Goal: Task Accomplishment & Management: Manage account settings

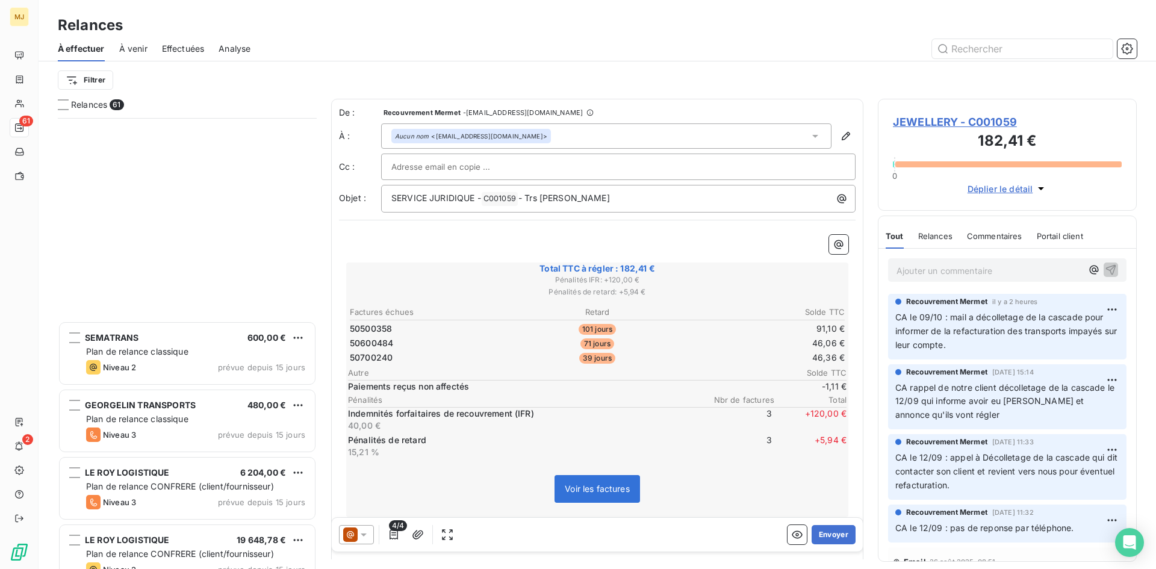
scroll to position [442, 250]
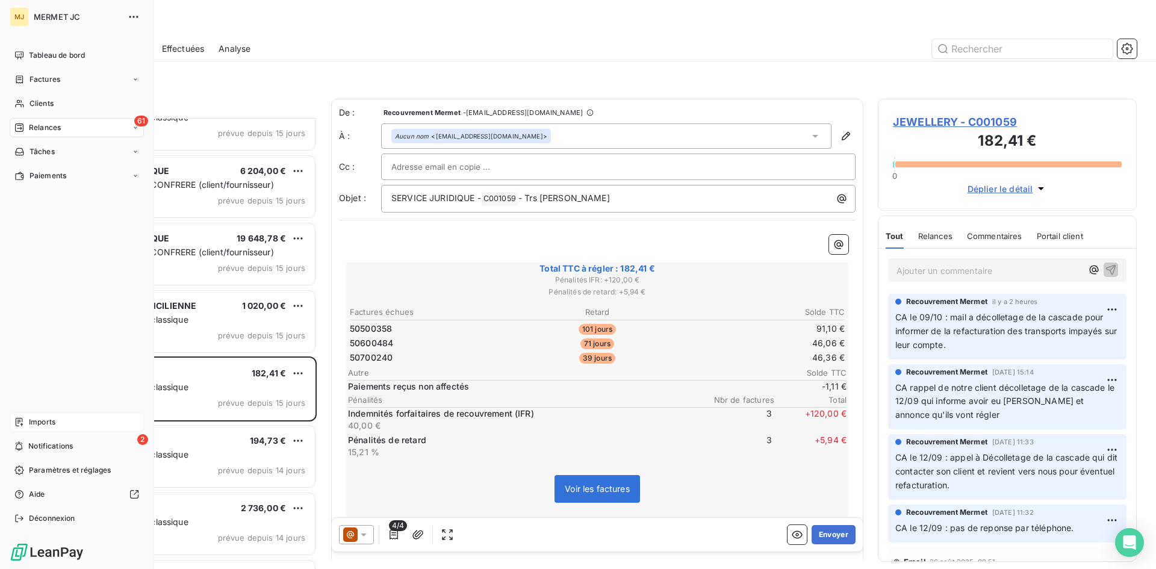
click at [43, 419] on span "Imports" at bounding box center [42, 422] width 26 height 11
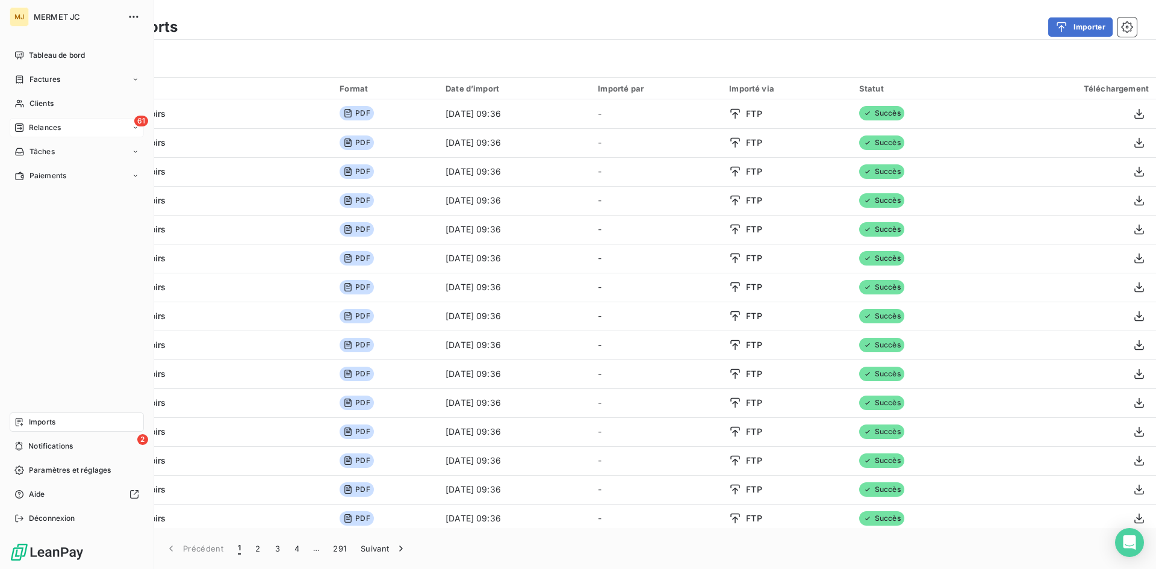
click at [29, 127] on span "Relances" at bounding box center [45, 127] width 32 height 11
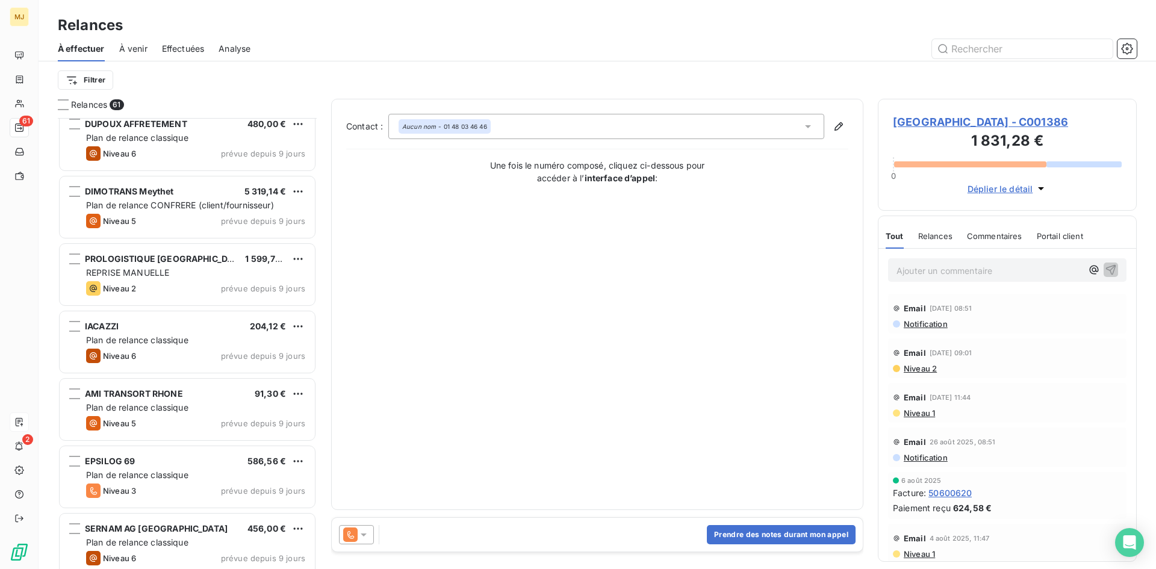
scroll to position [1566, 0]
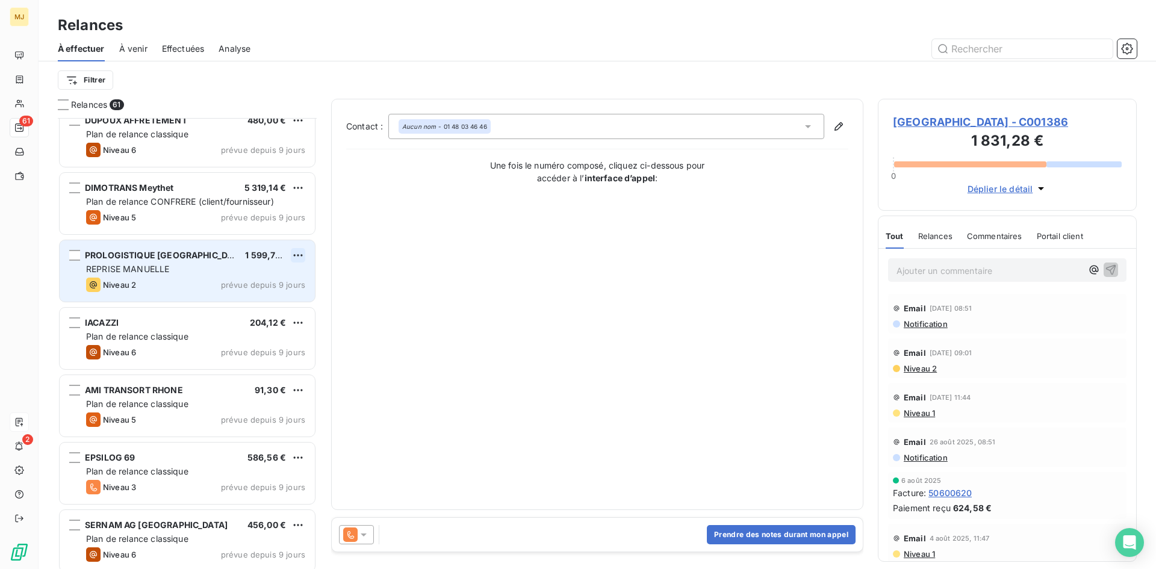
click at [300, 256] on html "MJ 61 2 Relances À effectuer À venir Effectuées Analyse Filtrer Relances 61 SIC…" at bounding box center [578, 284] width 1156 height 569
click at [278, 284] on div "Replanifier cette action" at bounding box center [246, 279] width 108 height 19
select select "9"
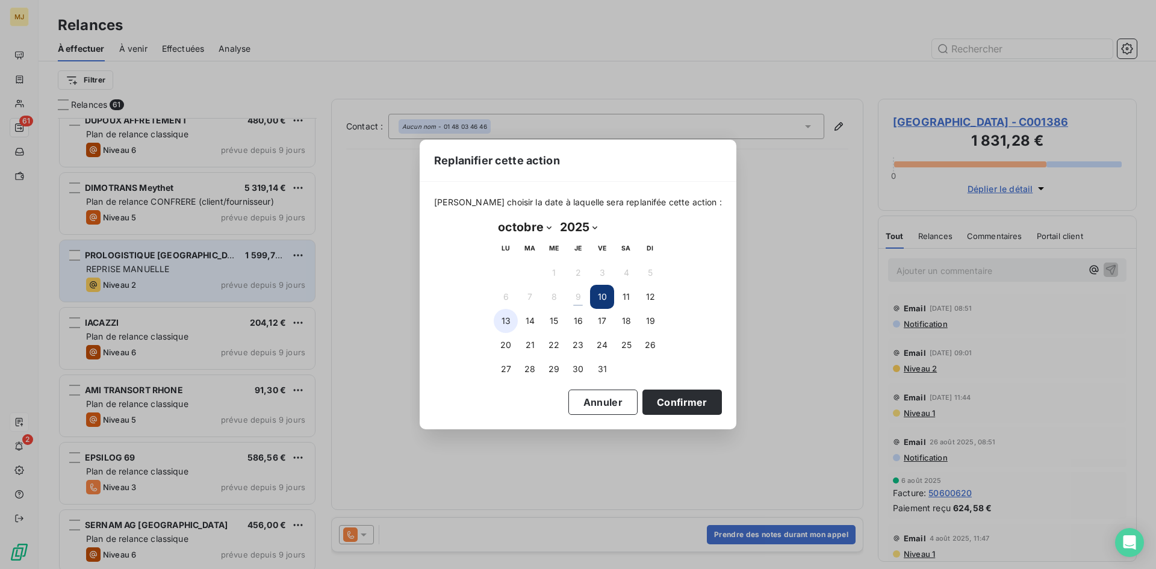
click at [507, 322] on button "13" at bounding box center [506, 321] width 24 height 24
click at [644, 402] on button "Confirmer" at bounding box center [681, 401] width 79 height 25
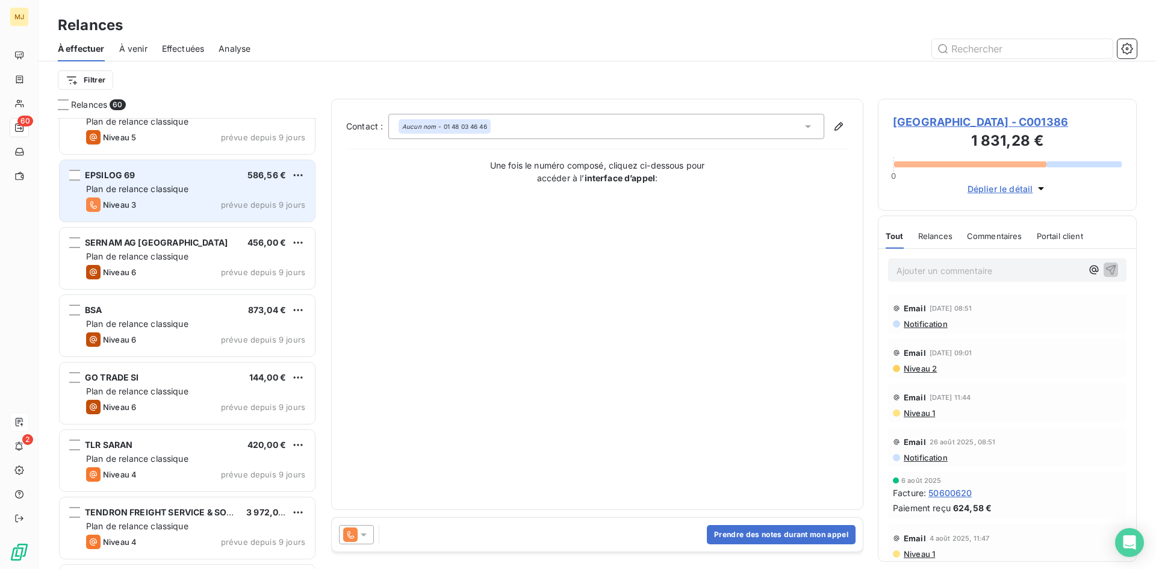
scroll to position [1807, 0]
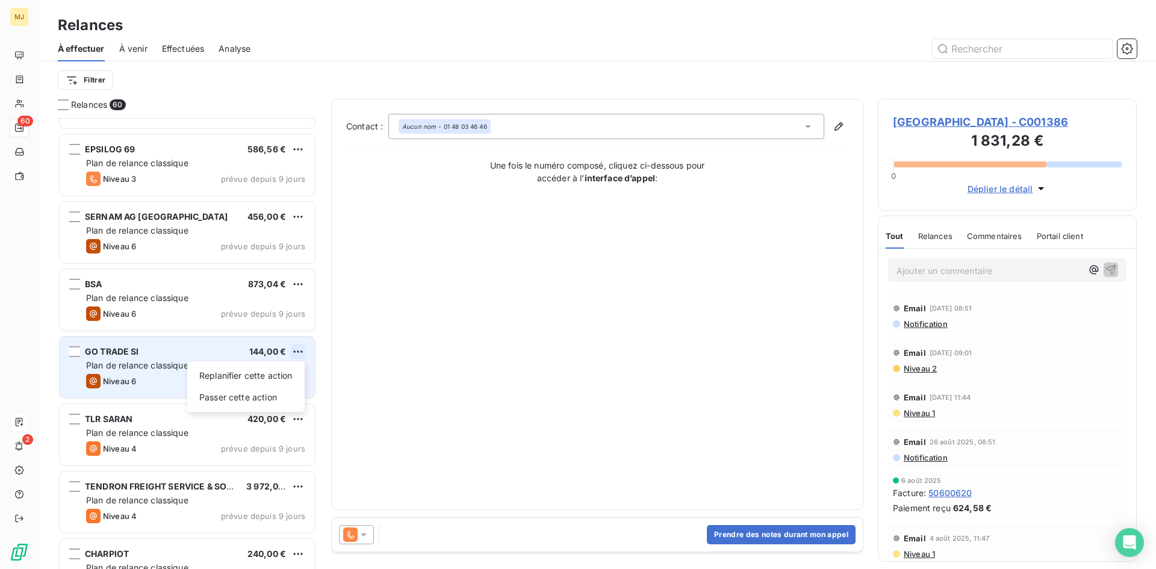
click at [299, 349] on html "MJ 60 2 Relances À effectuer À venir Effectuées Analyse Filtrer Relances 60 IAC…" at bounding box center [578, 284] width 1156 height 569
click at [275, 377] on div "Replanifier cette action" at bounding box center [246, 375] width 108 height 19
select select "9"
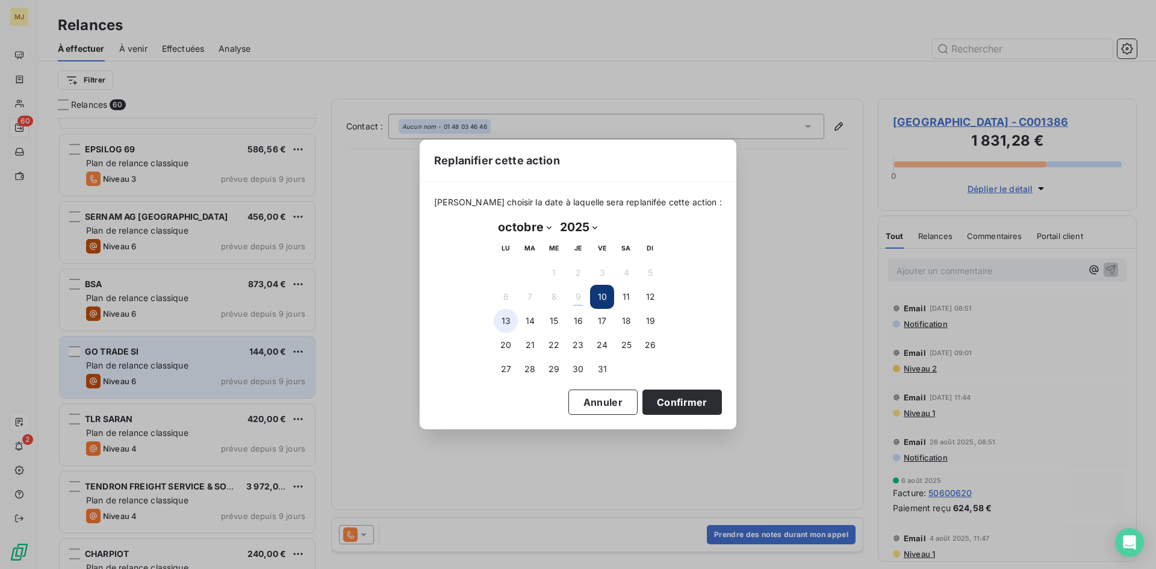
click at [508, 321] on button "13" at bounding box center [506, 321] width 24 height 24
click at [652, 403] on button "Confirmer" at bounding box center [681, 401] width 79 height 25
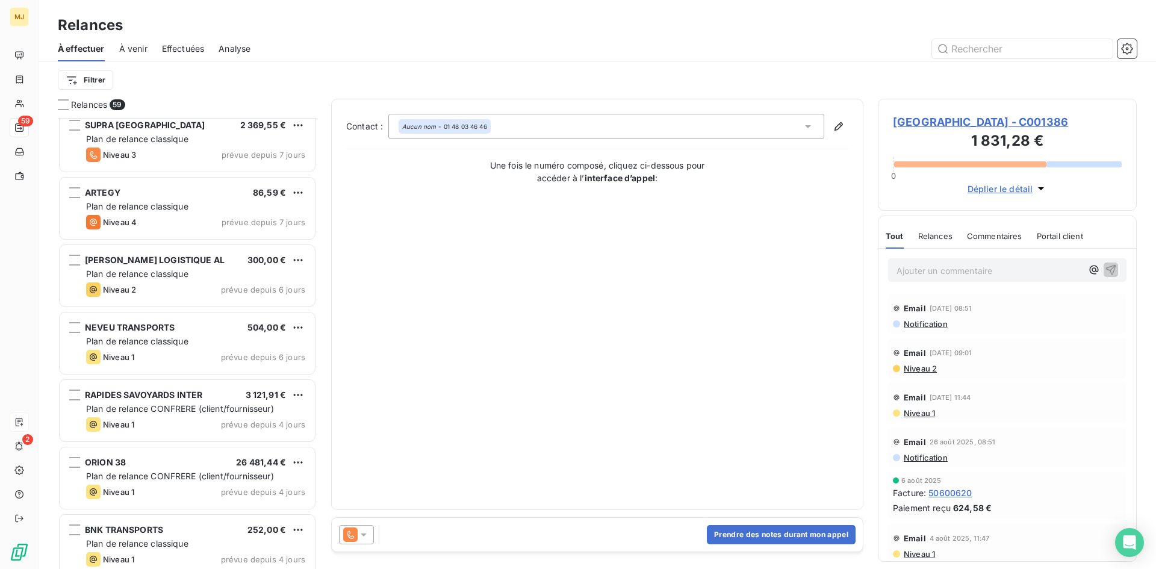
scroll to position [3071, 0]
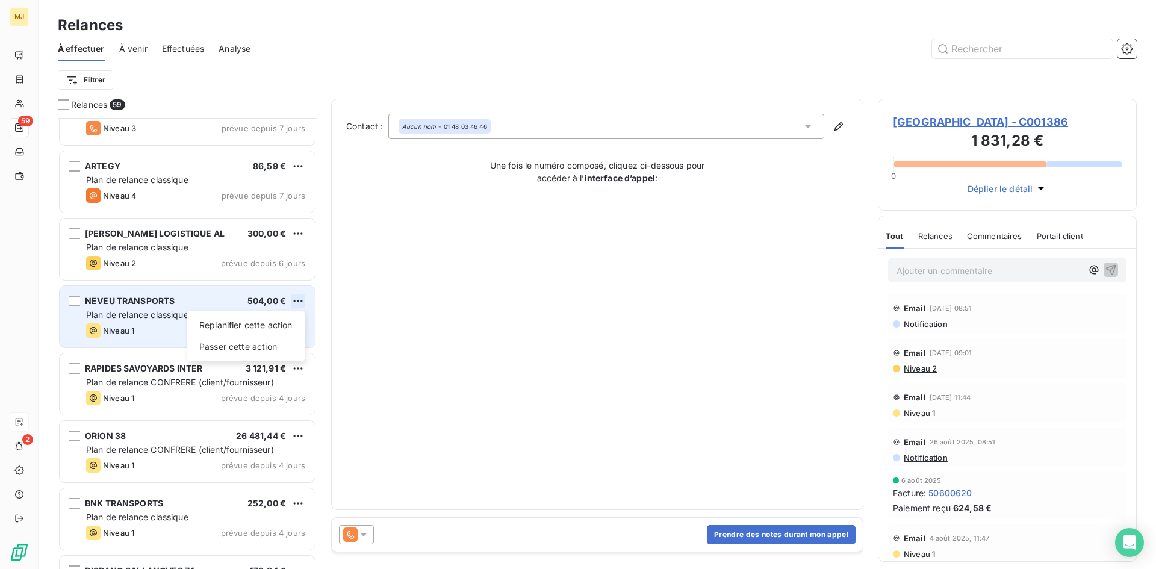
click at [296, 300] on html "MJ 59 2 Relances À effectuer À venir Effectuées Analyse Filtrer Relances 59 VIA…" at bounding box center [578, 284] width 1156 height 569
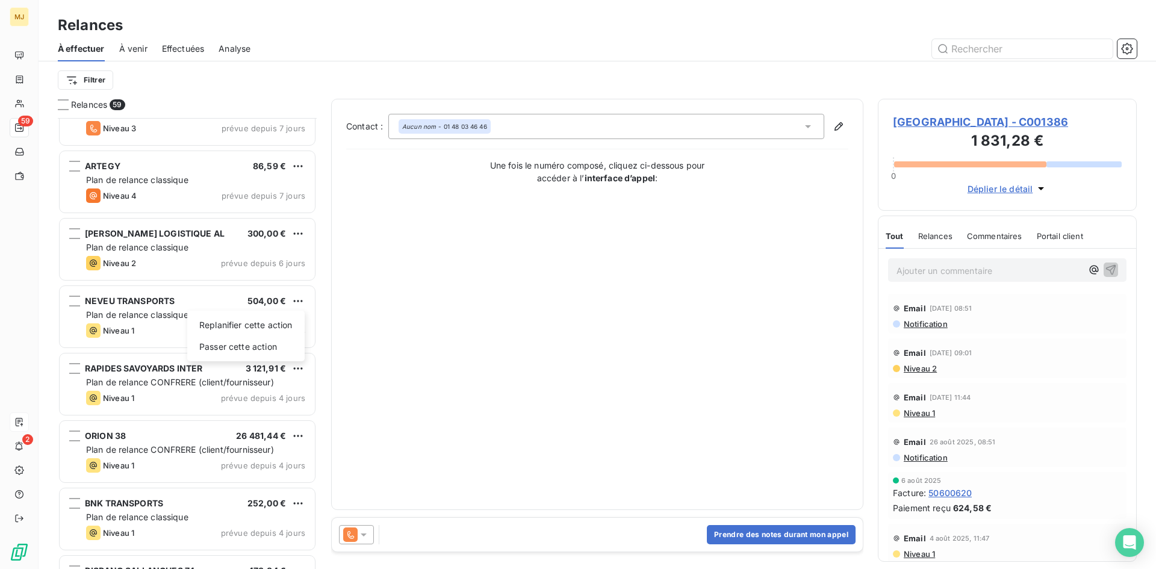
click at [197, 303] on html "MJ 59 2 Relances À effectuer À venir Effectuées Analyse Filtrer Relances 59 VIA…" at bounding box center [578, 284] width 1156 height 569
click at [197, 303] on div "NEVEU TRANSPORTS 504,00 €" at bounding box center [195, 301] width 219 height 11
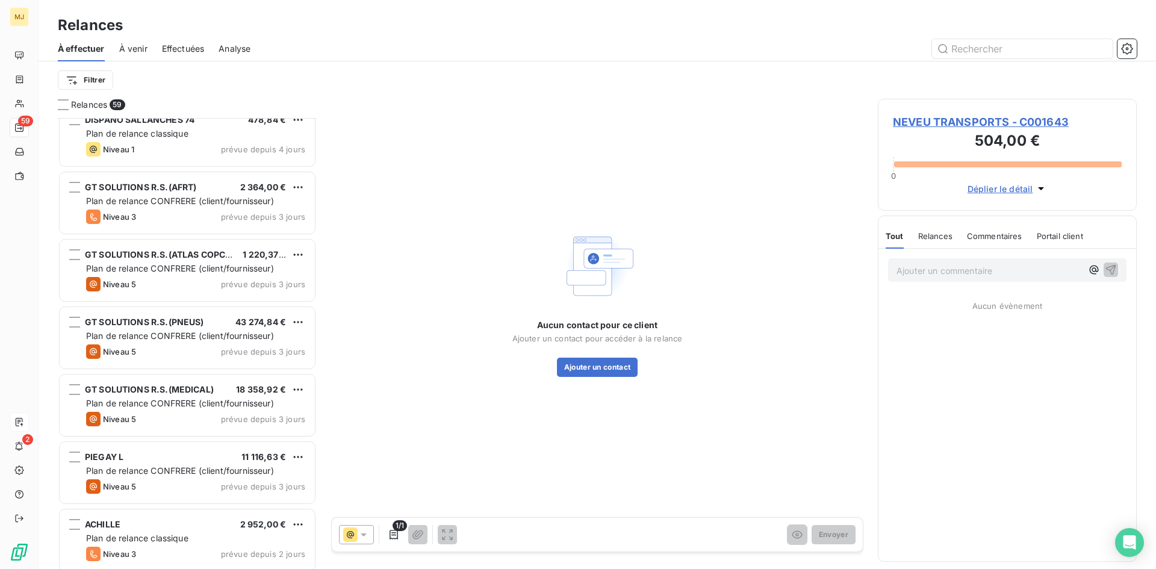
scroll to position [3528, 0]
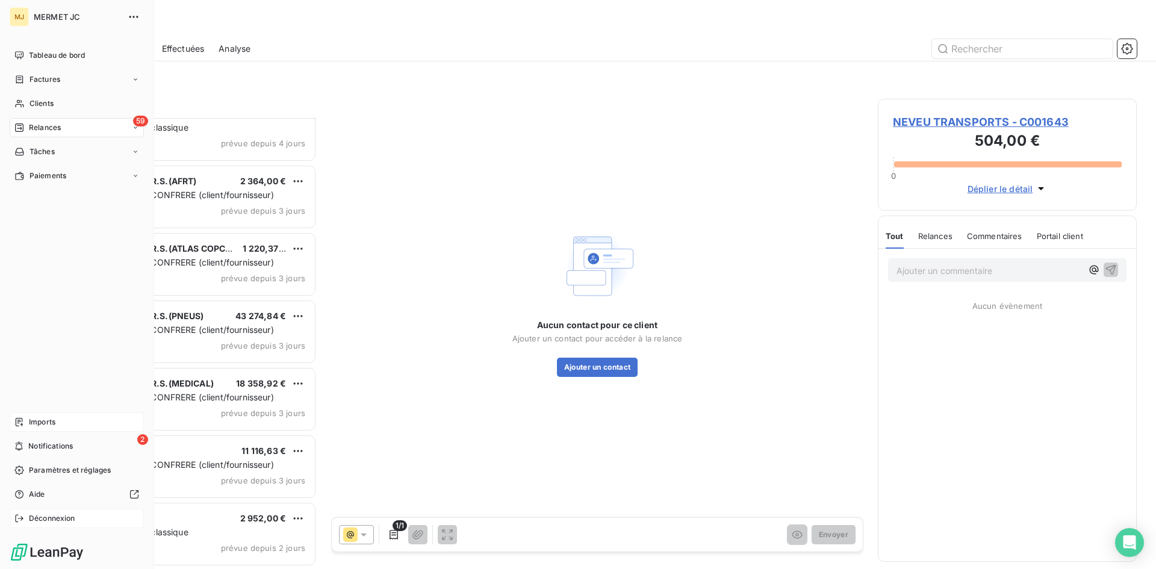
click at [29, 518] on span "Déconnexion" at bounding box center [52, 518] width 46 height 11
